Goal: Information Seeking & Learning: Learn about a topic

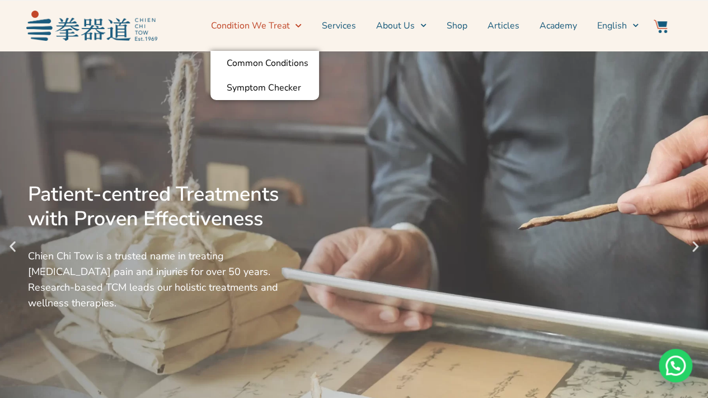
click at [301, 27] on icon "Menu" at bounding box center [298, 25] width 6 height 6
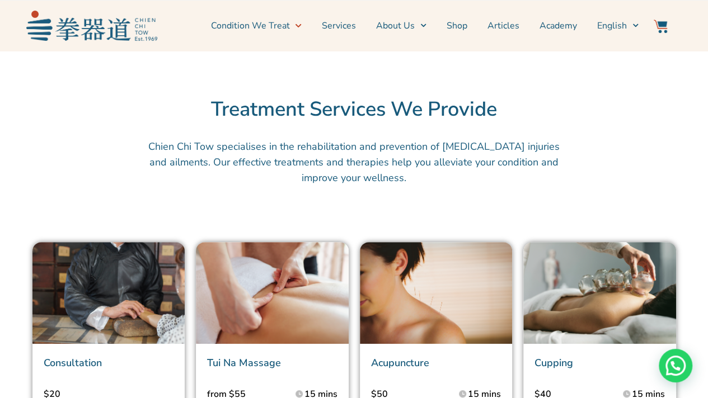
scroll to position [2211, 0]
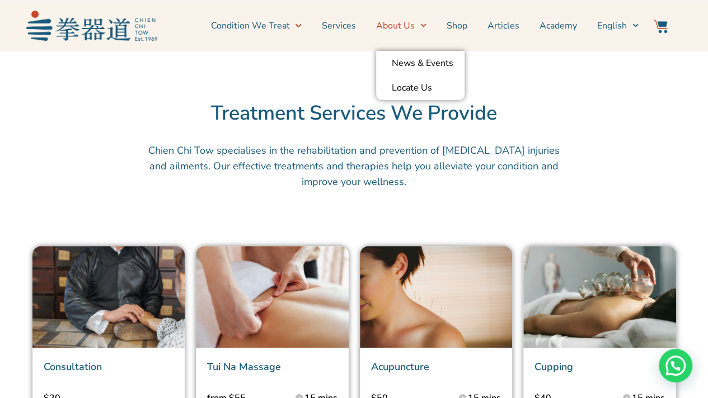
click at [426, 23] on icon "Menu" at bounding box center [423, 25] width 6 height 6
click at [504, 25] on link "Articles" at bounding box center [503, 26] width 32 height 28
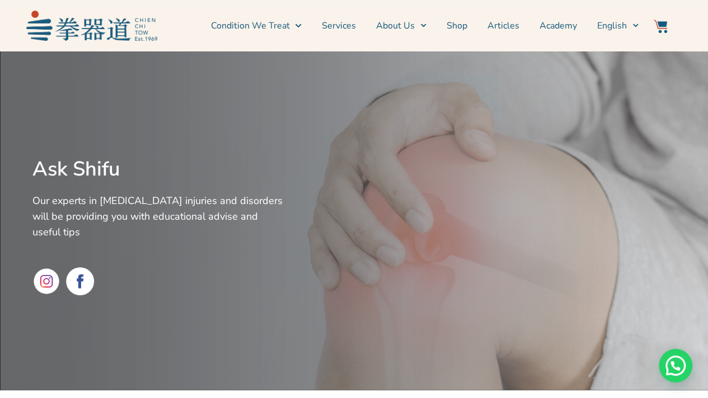
click at [514, 27] on link "Articles" at bounding box center [503, 26] width 32 height 28
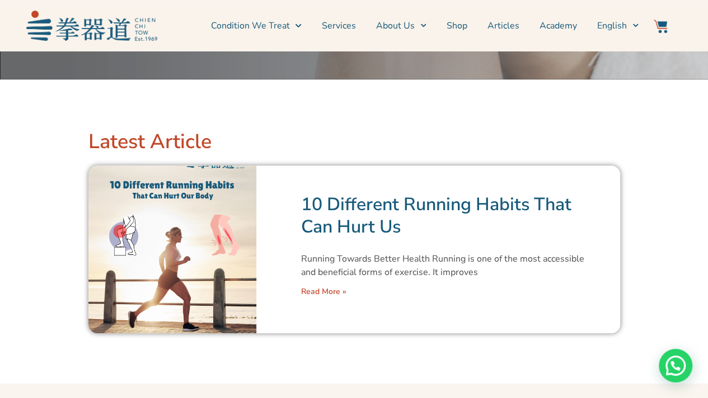
scroll to position [312, 0]
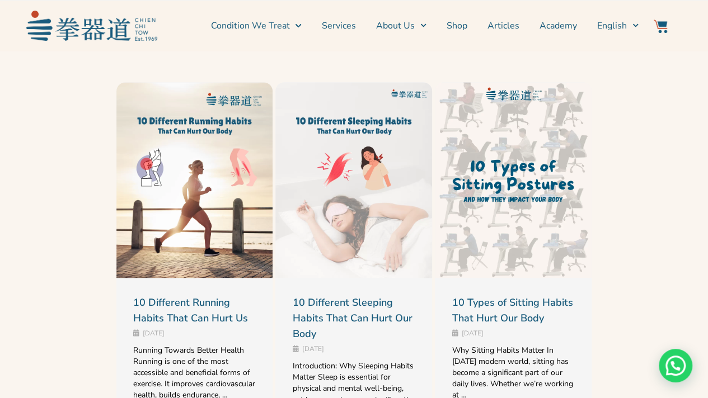
scroll to position [663, 0]
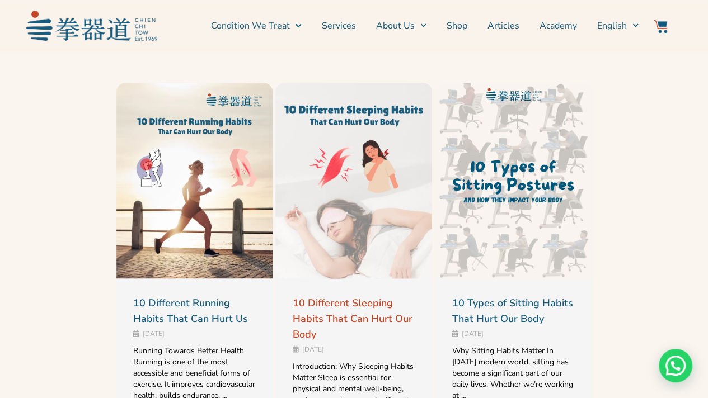
click at [337, 301] on link "10 Different Sleeping Habits That Can Hurt Our Body" at bounding box center [352, 319] width 120 height 45
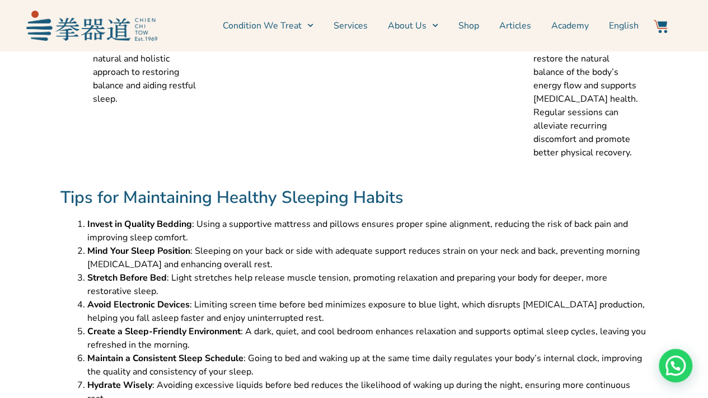
scroll to position [3303, 0]
